Goal: Task Accomplishment & Management: Manage account settings

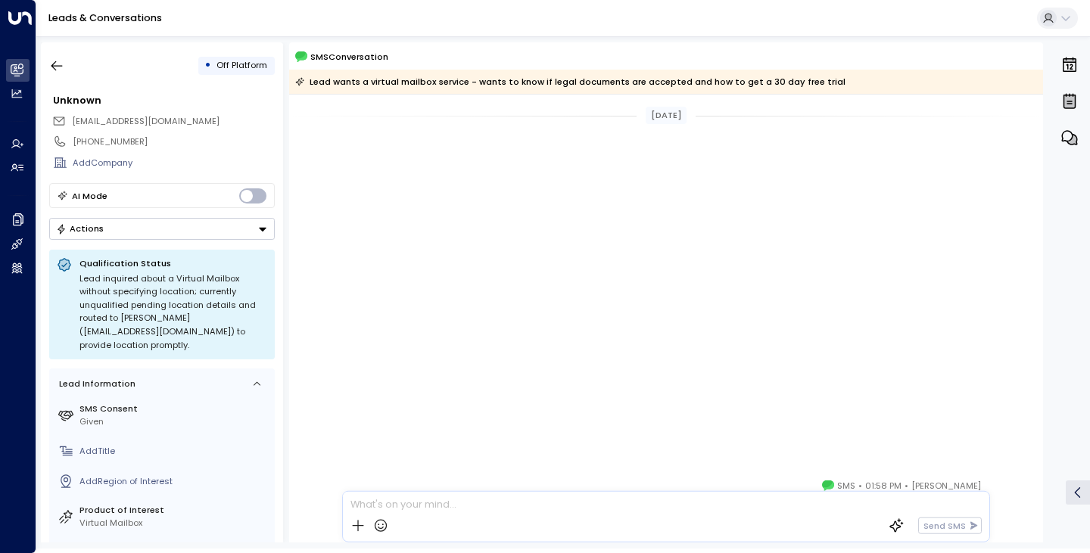
scroll to position [487, 0]
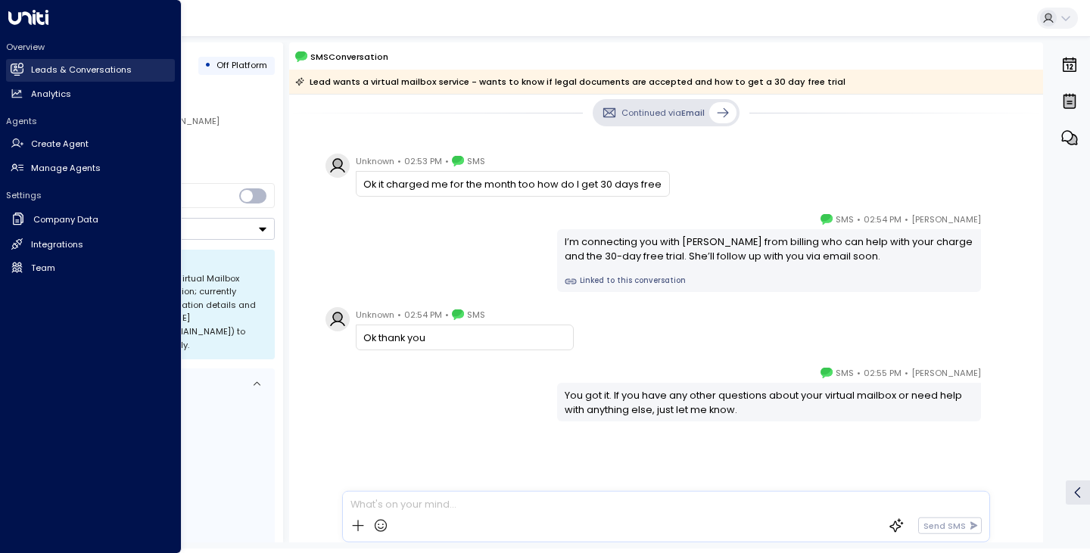
click at [33, 80] on link "Leads & Conversations Leads & Conversations" at bounding box center [90, 70] width 169 height 23
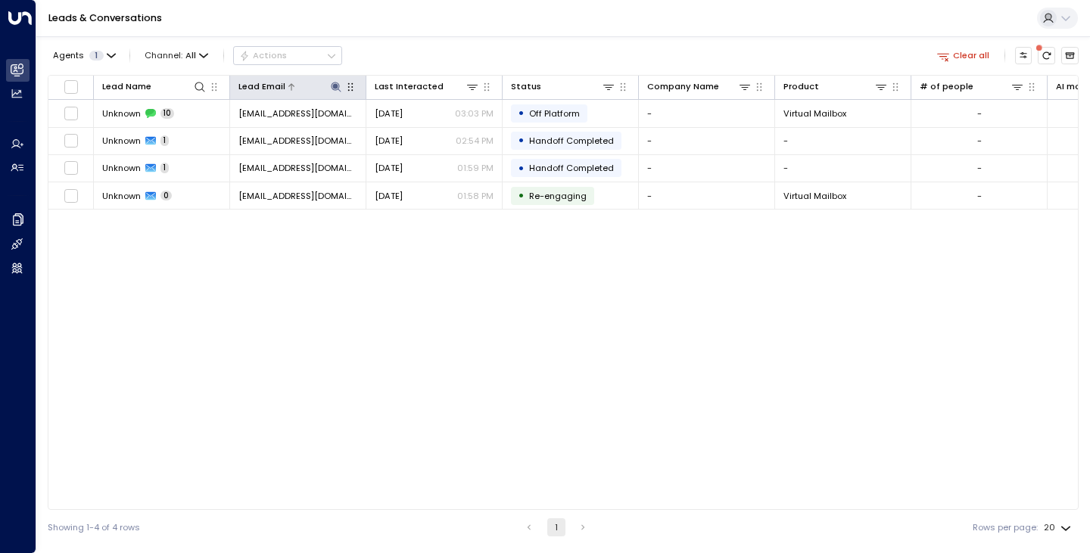
click at [335, 88] on icon at bounding box center [336, 87] width 10 height 10
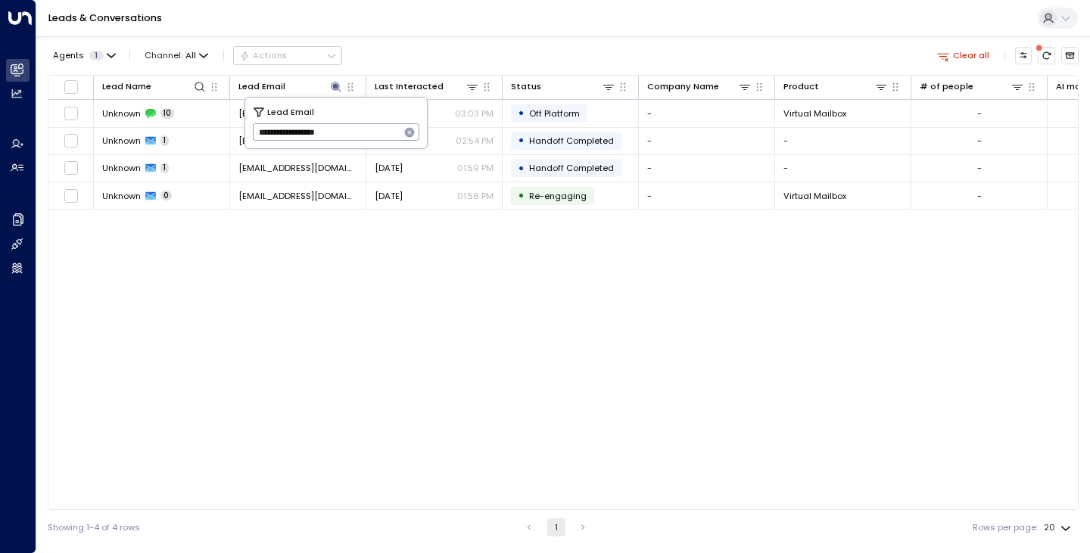
click at [406, 134] on icon "button" at bounding box center [410, 133] width 10 height 10
click at [380, 126] on input "text" at bounding box center [336, 132] width 167 height 25
paste input "**********"
type input "**********"
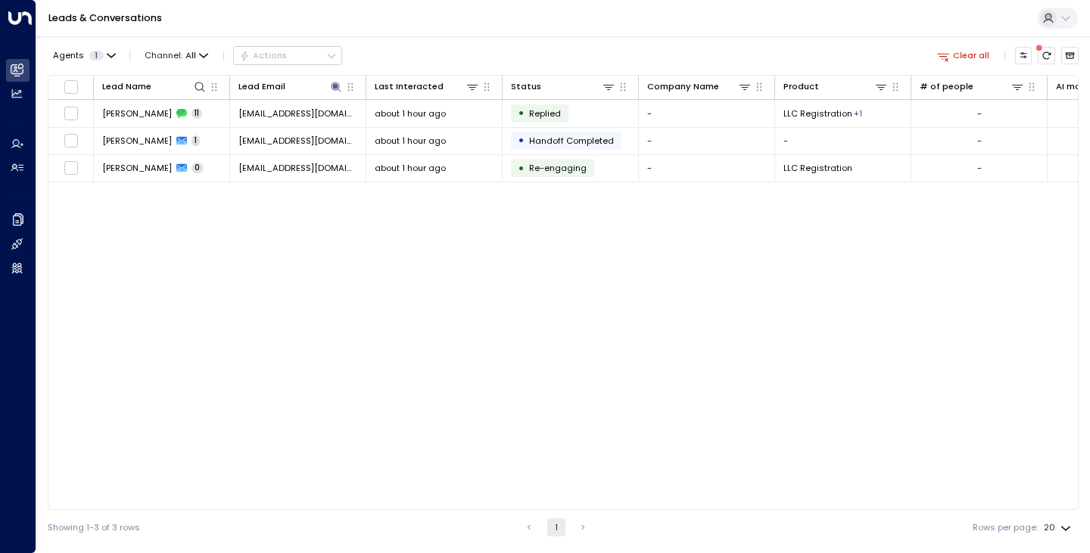
click at [293, 291] on div "Lead Name Lead Email Last Interacted Status Company Name Product # of people AI…" at bounding box center [563, 292] width 1031 height 435
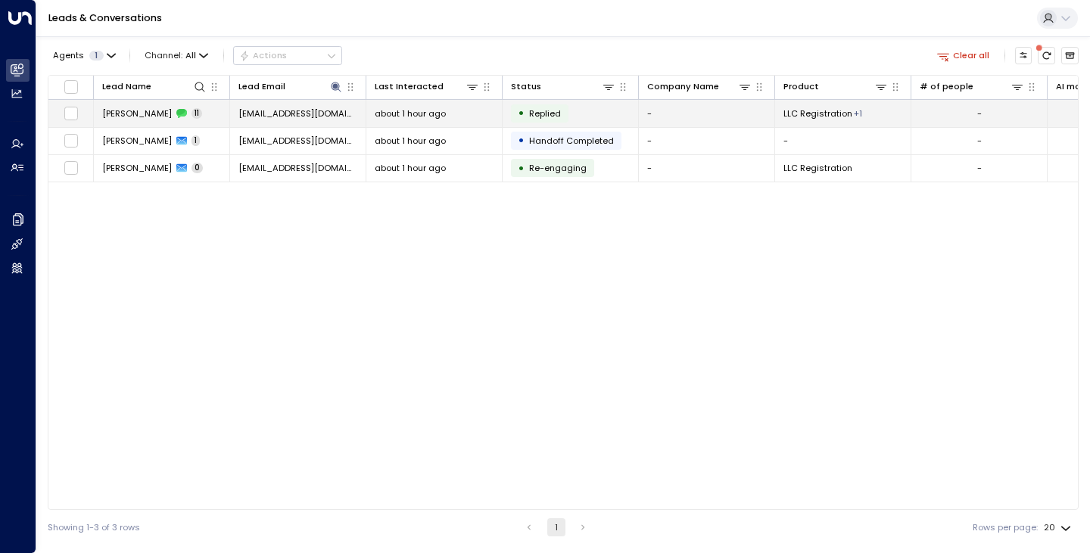
click at [134, 114] on span "[PERSON_NAME]" at bounding box center [137, 113] width 70 height 12
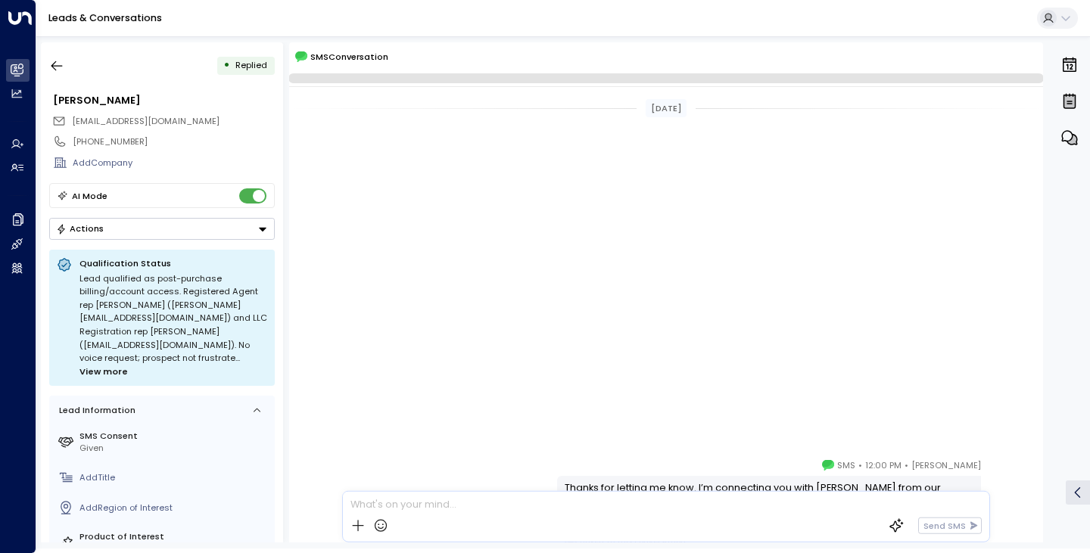
scroll to position [536, 0]
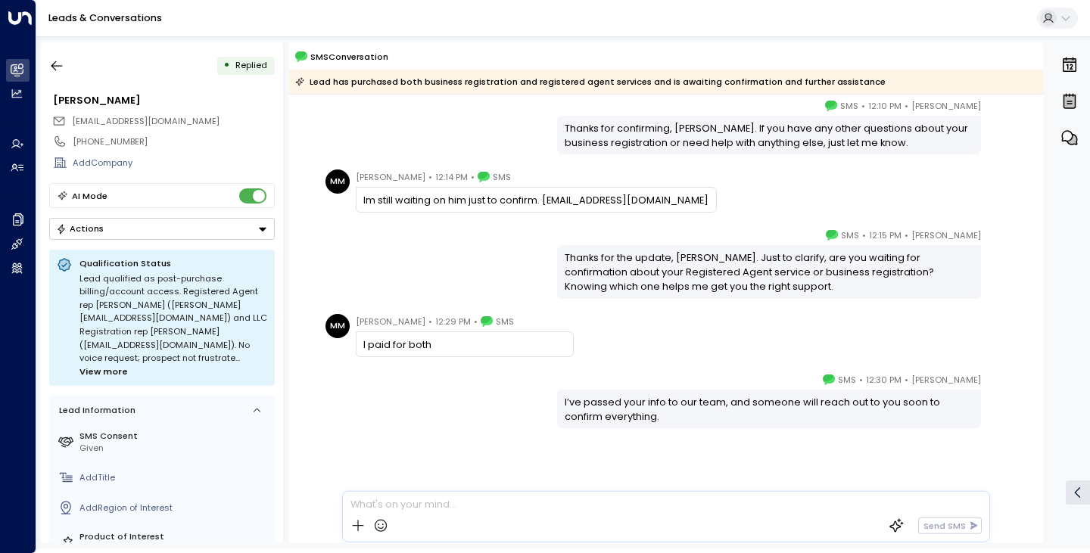
click at [372, 254] on div "[PERSON_NAME] • 12:15 PM • SMS Thanks for the update, [PERSON_NAME]. Just to cl…" at bounding box center [666, 263] width 690 height 71
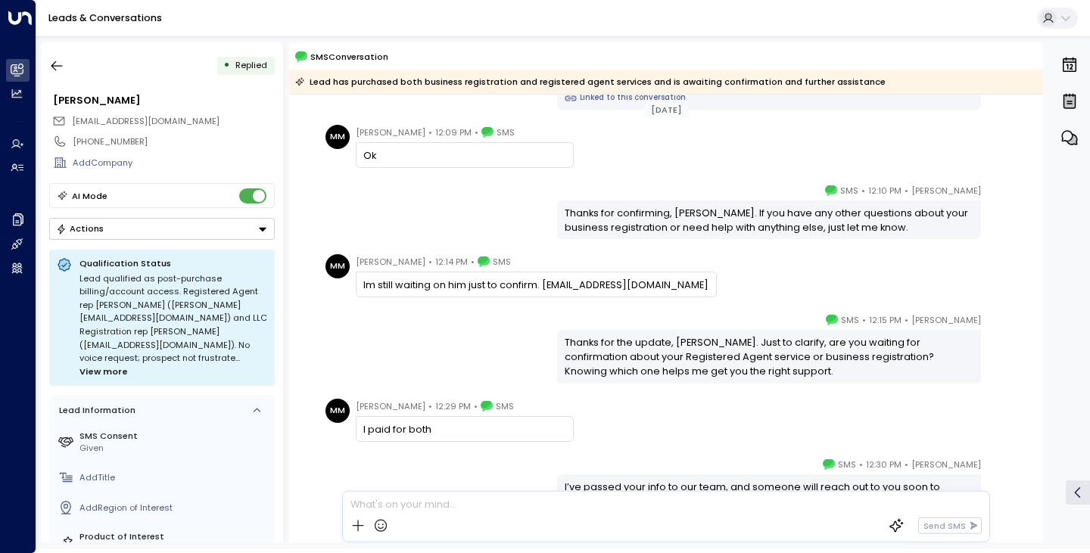
scroll to position [543, 0]
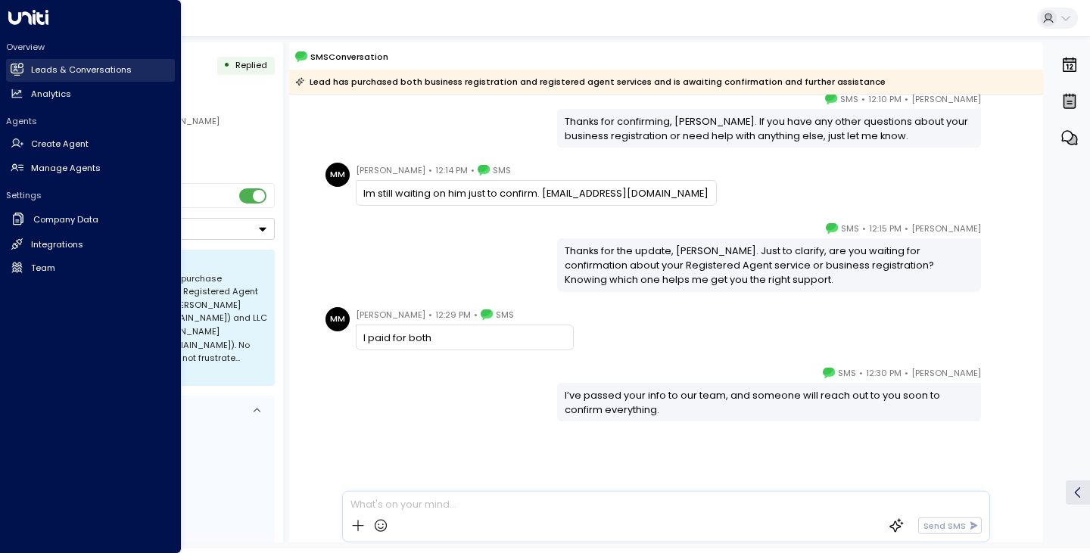
click at [28, 78] on link "Leads & Conversations Leads & Conversations" at bounding box center [90, 70] width 169 height 23
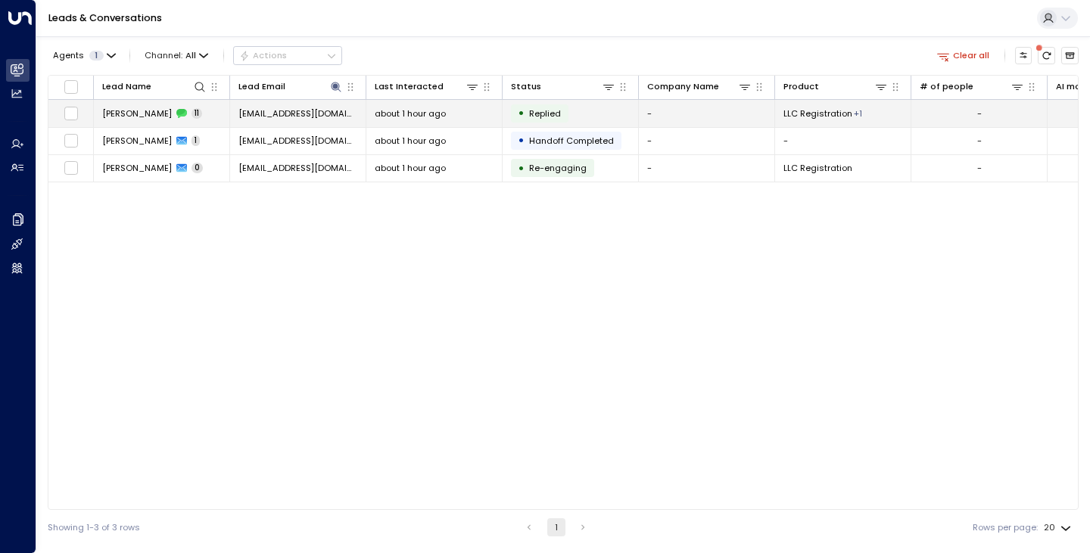
click at [131, 115] on span "[PERSON_NAME]" at bounding box center [137, 113] width 70 height 12
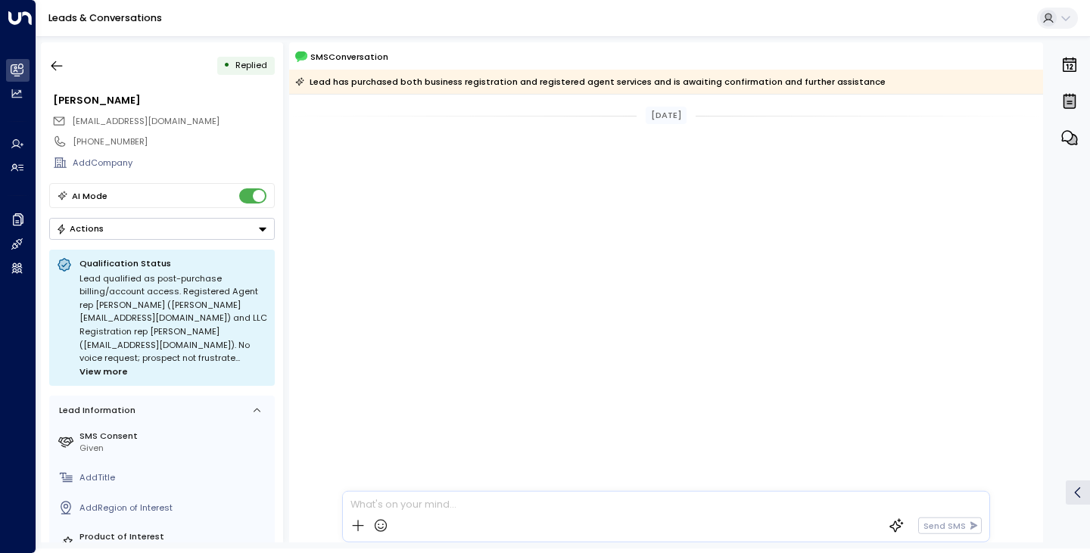
scroll to position [543, 0]
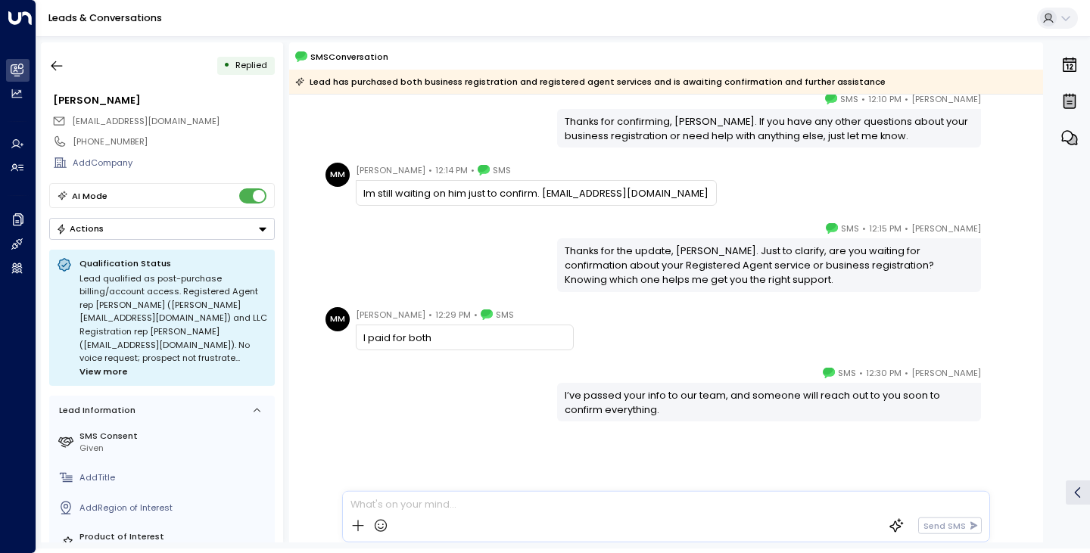
click at [487, 276] on div "[PERSON_NAME] • 12:15 PM • SMS Thanks for the update, [PERSON_NAME]. Just to cl…" at bounding box center [666, 256] width 690 height 71
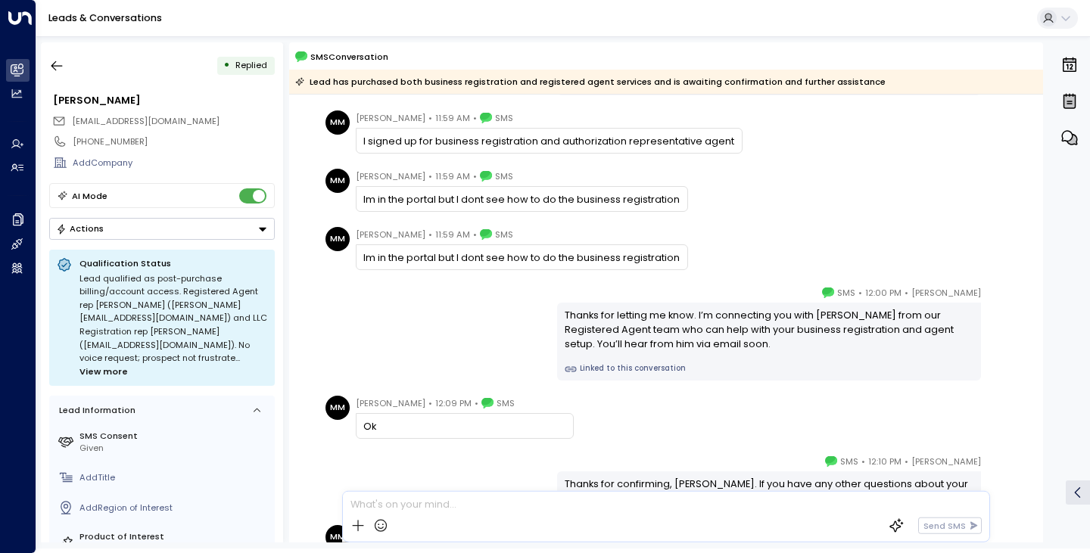
scroll to position [179, 0]
